Goal: Find specific page/section: Find specific page/section

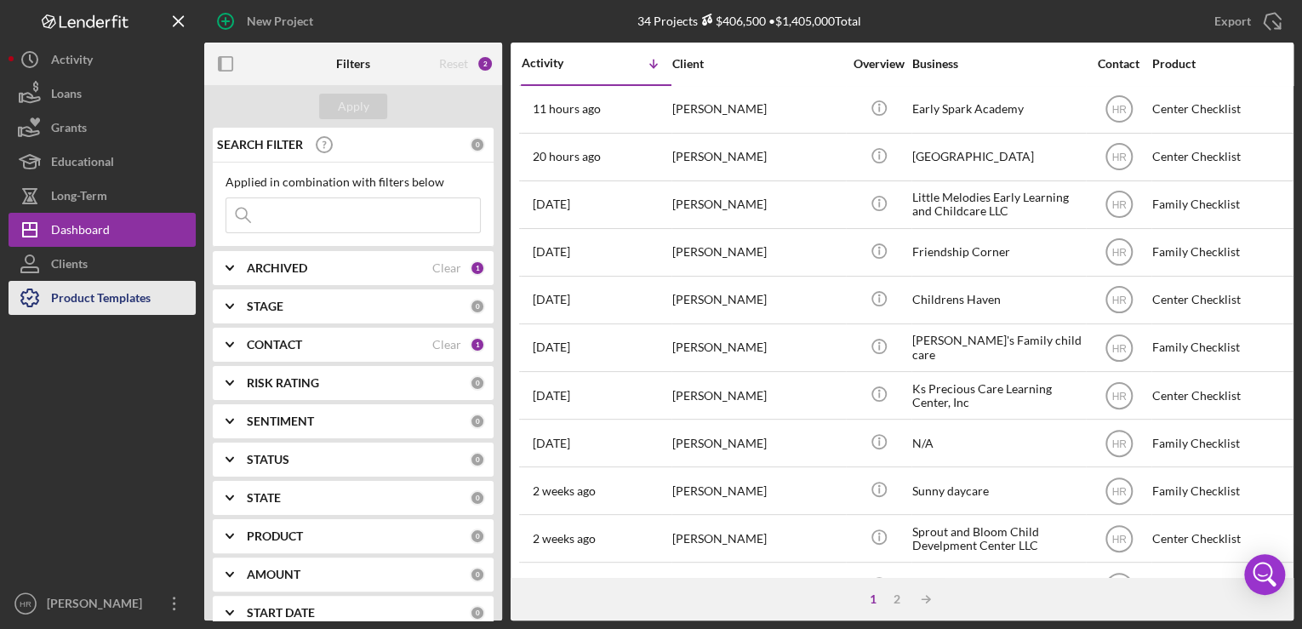
click at [89, 301] on div "Product Templates" at bounding box center [101, 300] width 100 height 38
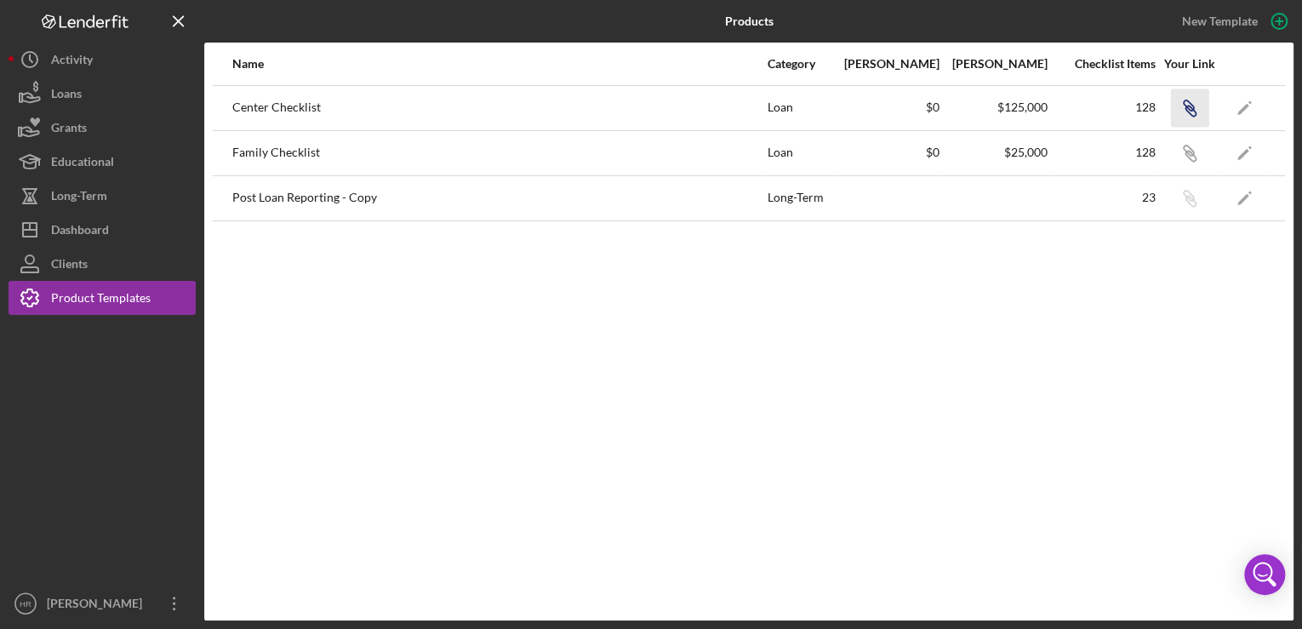
click at [1191, 113] on icon "Icon/Link" at bounding box center [1189, 108] width 38 height 38
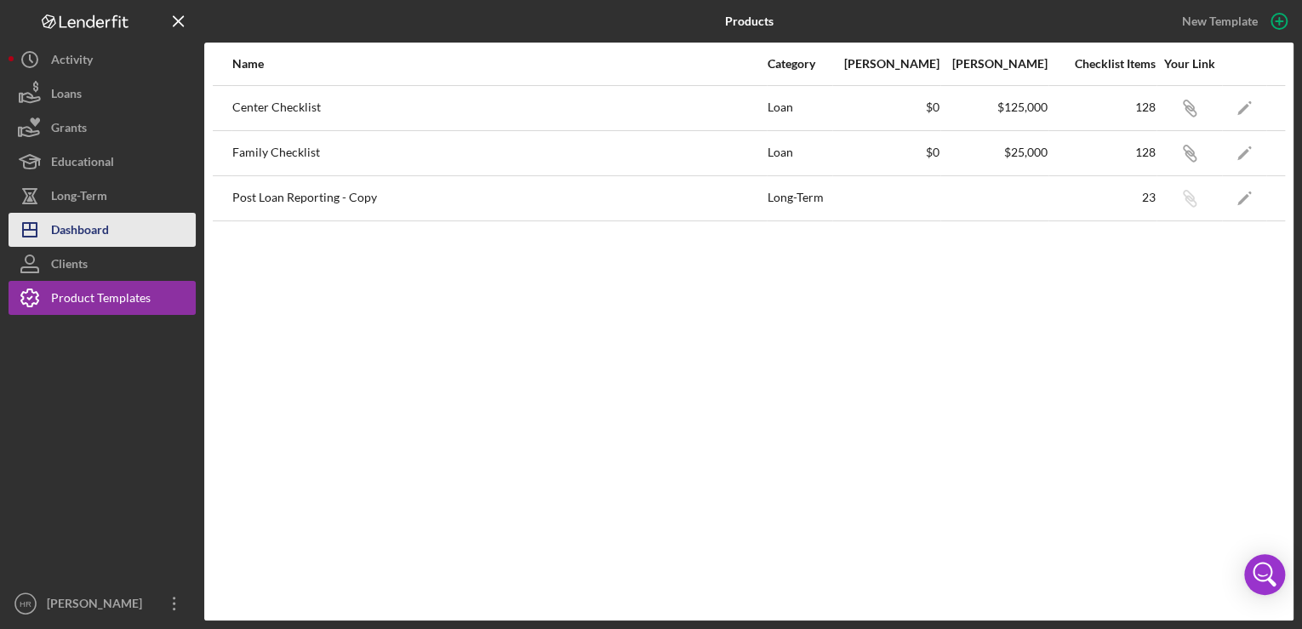
click at [89, 225] on div "Dashboard" at bounding box center [80, 232] width 58 height 38
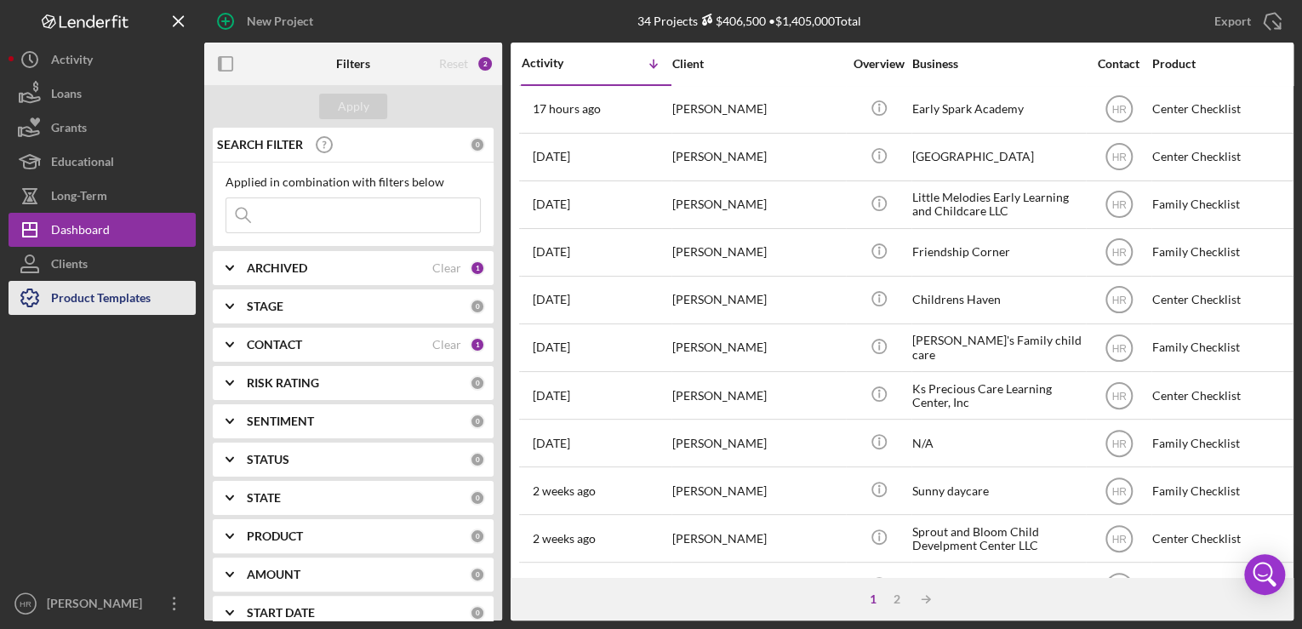
click at [78, 295] on div "Product Templates" at bounding box center [101, 300] width 100 height 38
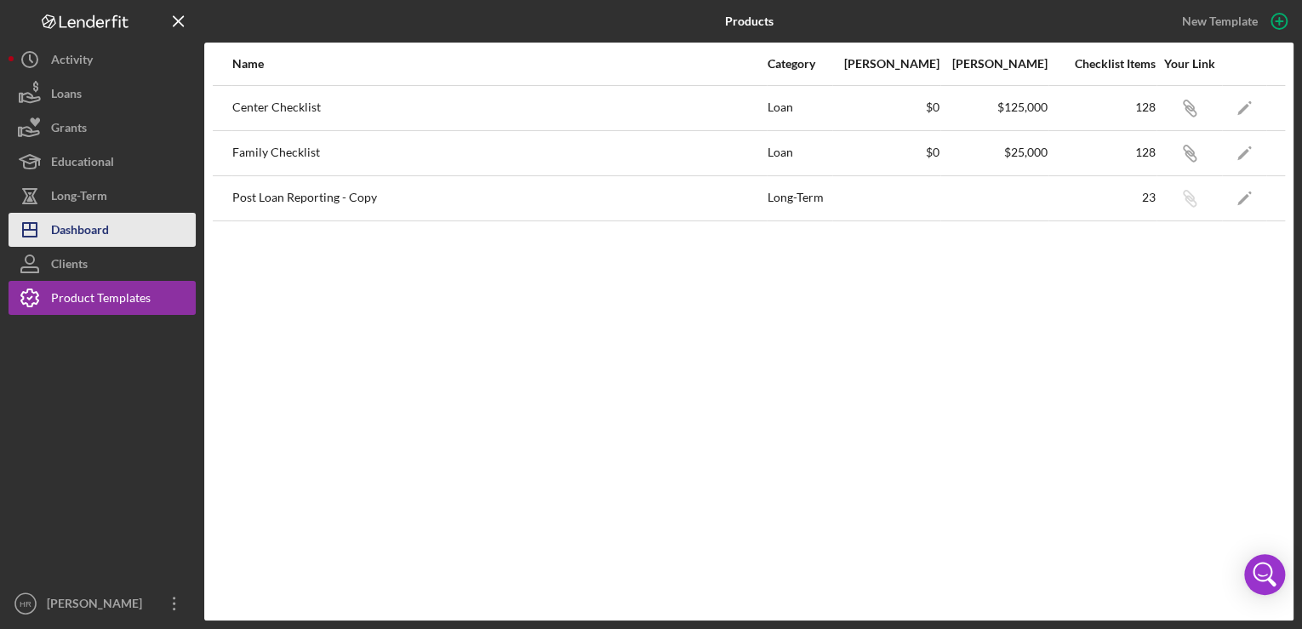
click at [64, 214] on div "Dashboard" at bounding box center [80, 232] width 58 height 38
